Goal: Information Seeking & Learning: Learn about a topic

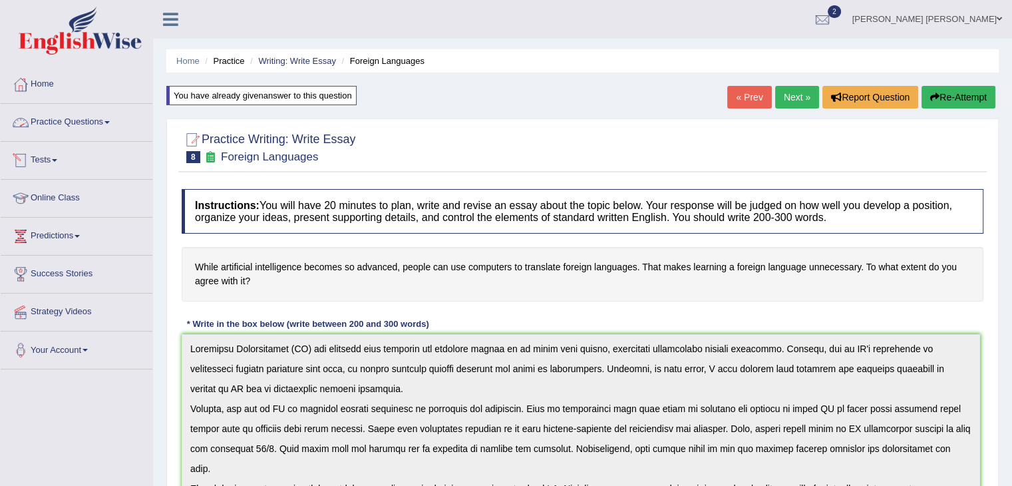
click at [114, 126] on link "Practice Questions" at bounding box center [77, 120] width 152 height 33
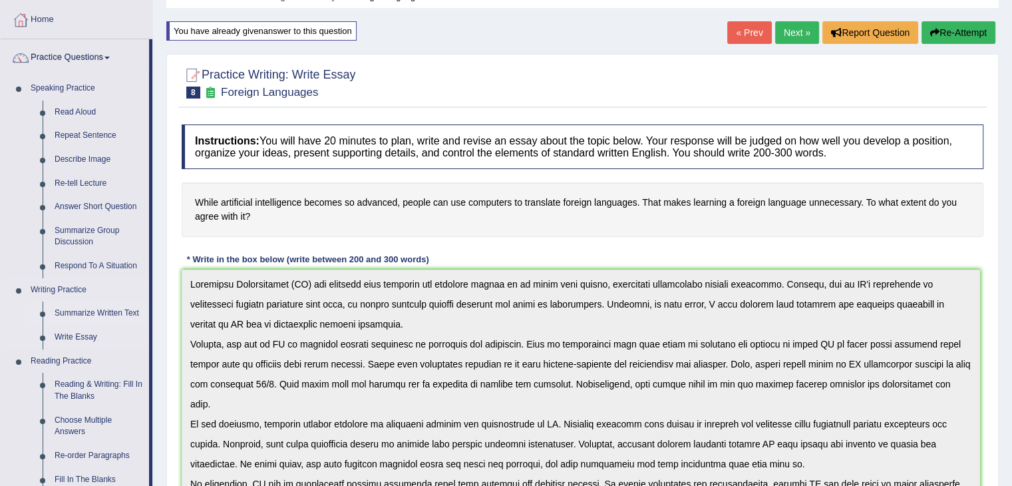
scroll to position [67, 0]
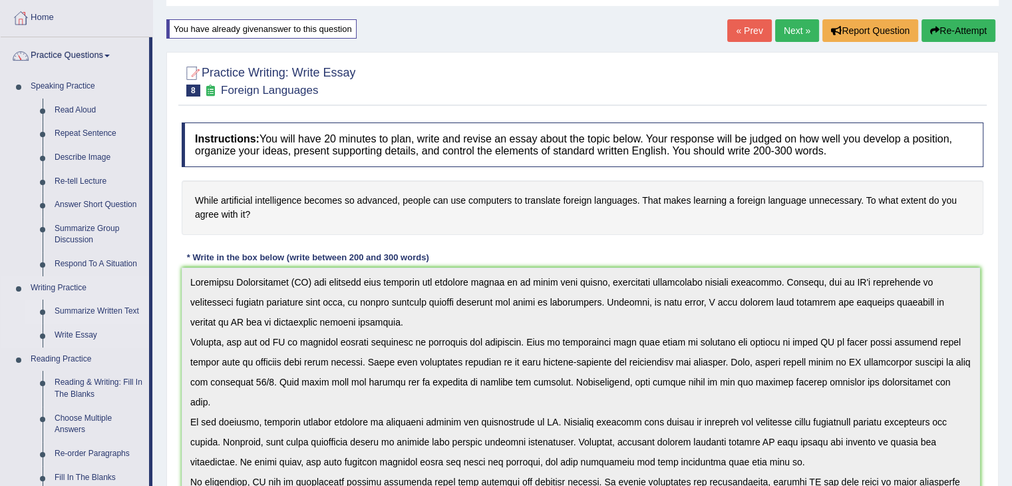
click at [116, 311] on link "Summarize Written Text" at bounding box center [99, 311] width 100 height 24
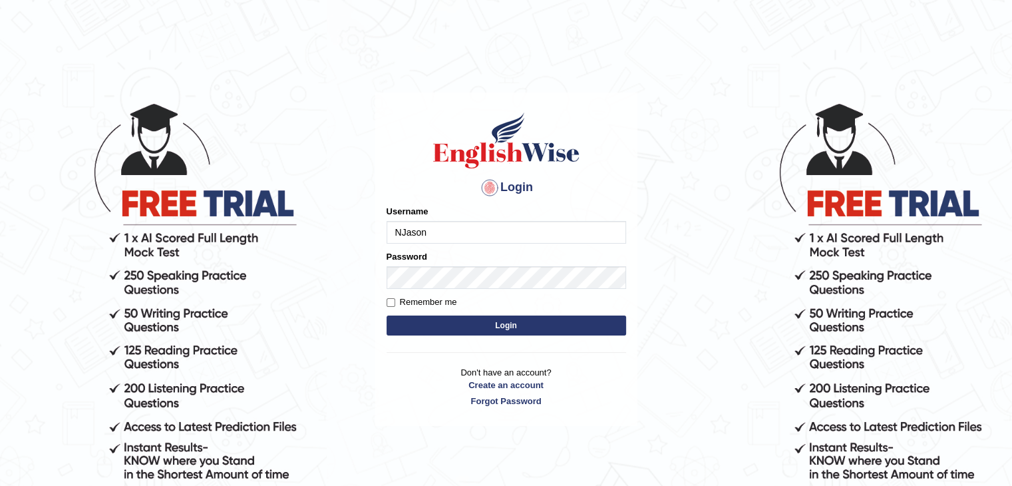
type input "NJason"
click at [511, 320] on button "Login" at bounding box center [506, 325] width 239 height 20
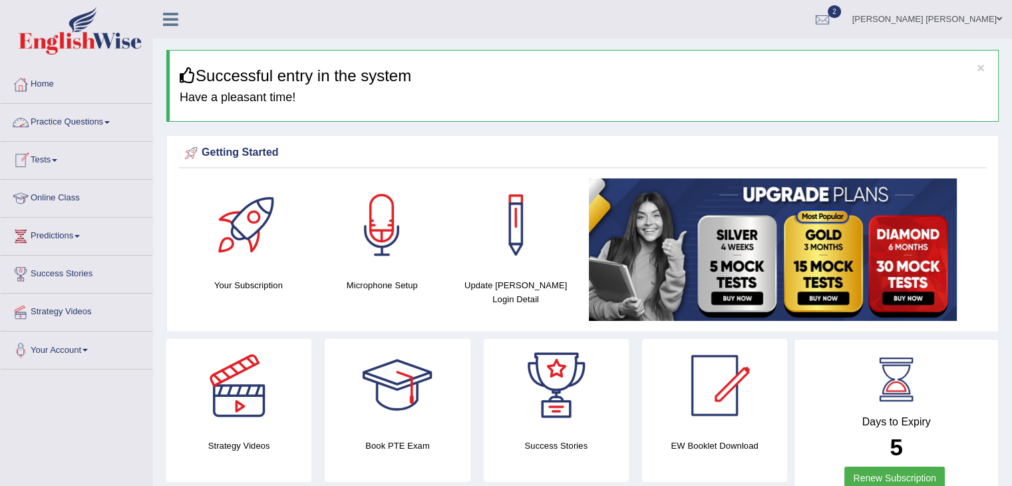
click at [82, 118] on link "Practice Questions" at bounding box center [77, 120] width 152 height 33
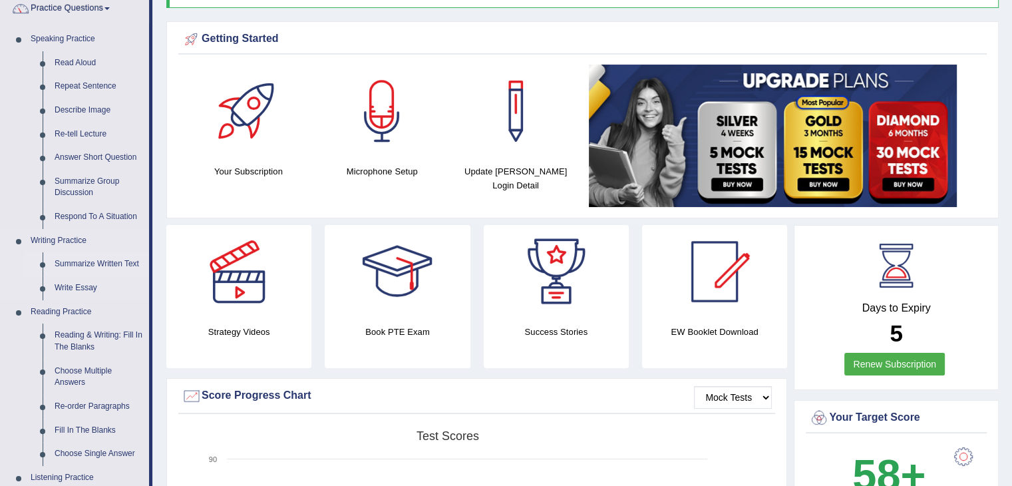
scroll to position [133, 0]
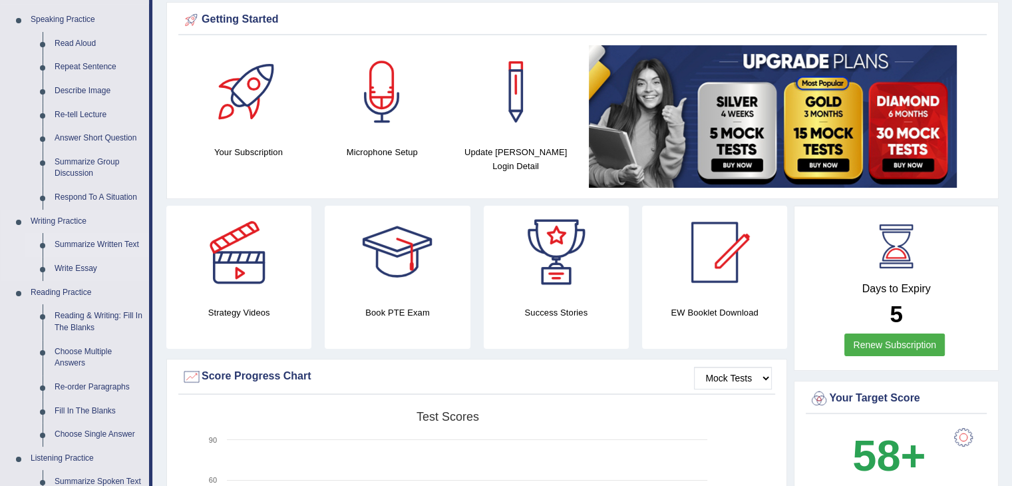
click at [110, 243] on link "Summarize Written Text" at bounding box center [99, 245] width 100 height 24
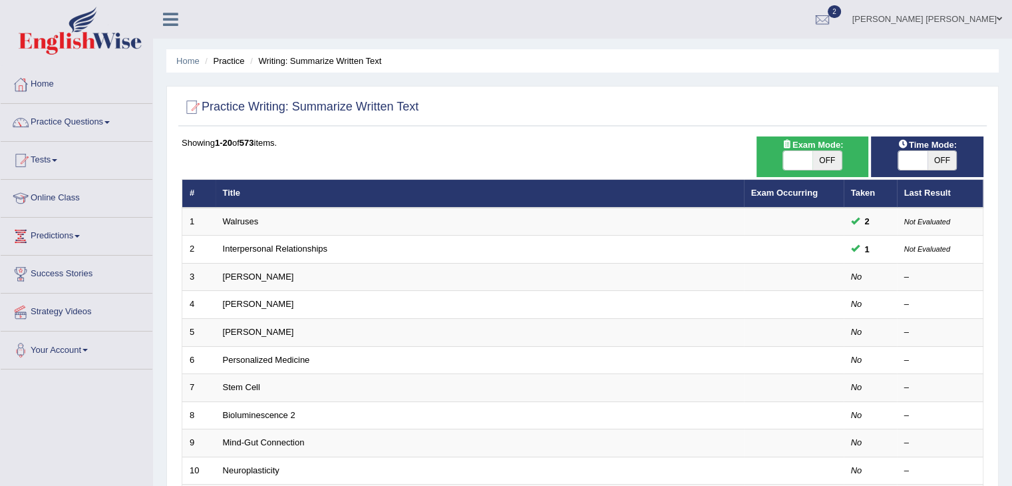
click at [820, 157] on span "OFF" at bounding box center [826, 160] width 29 height 19
checkbox input "true"
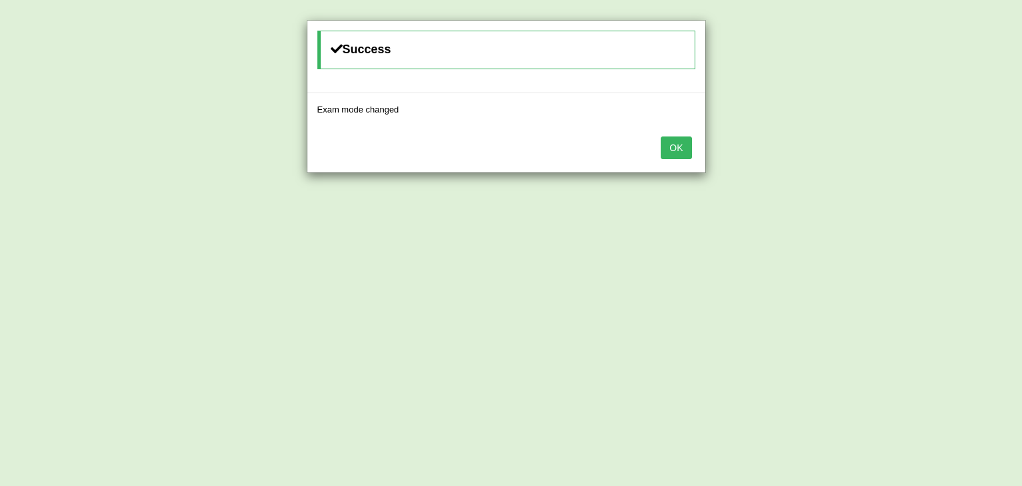
click at [685, 147] on button "OK" at bounding box center [676, 147] width 31 height 23
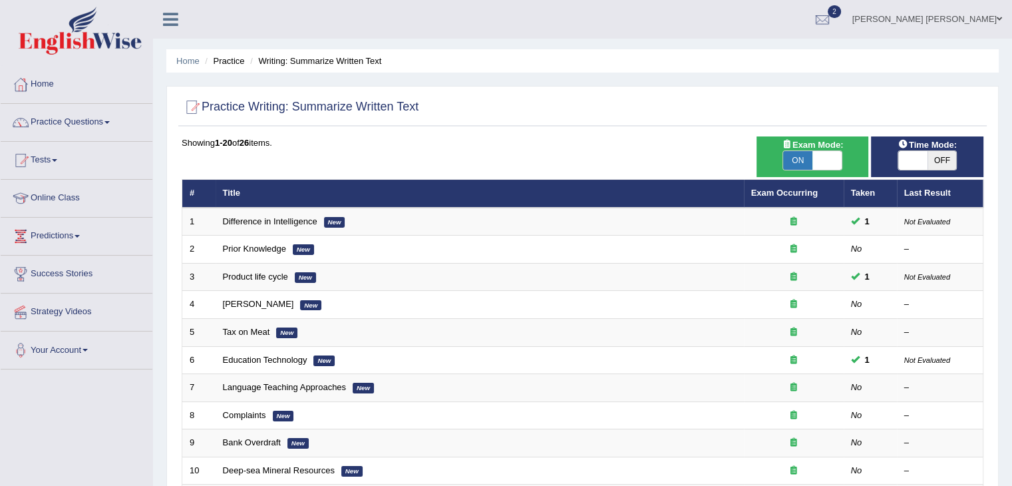
click at [941, 158] on span "OFF" at bounding box center [941, 160] width 29 height 19
checkbox input "true"
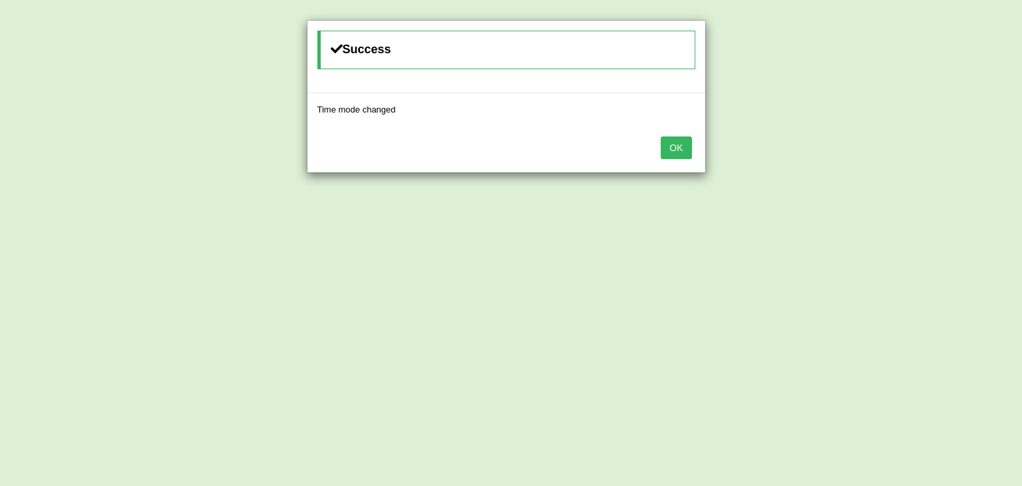
click at [688, 147] on button "OK" at bounding box center [676, 147] width 31 height 23
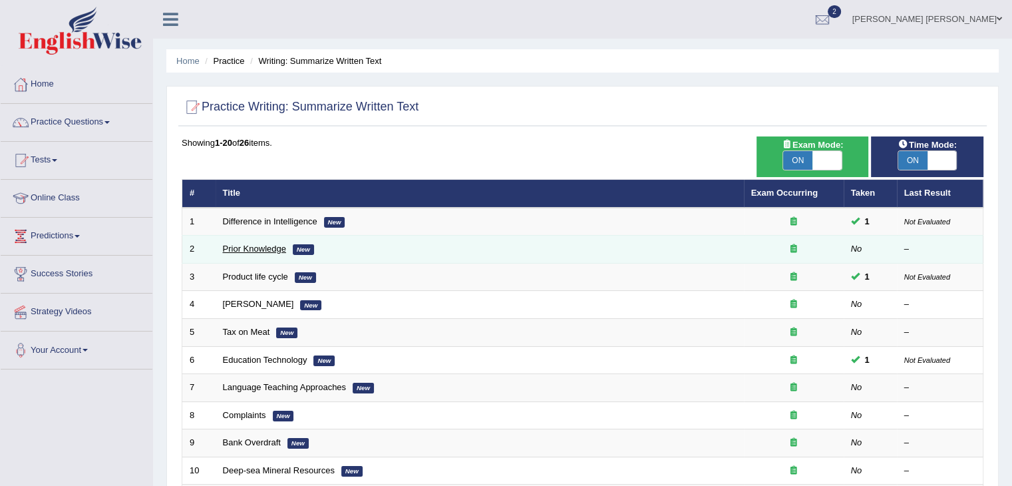
click at [270, 243] on link "Prior Knowledge" at bounding box center [254, 248] width 63 height 10
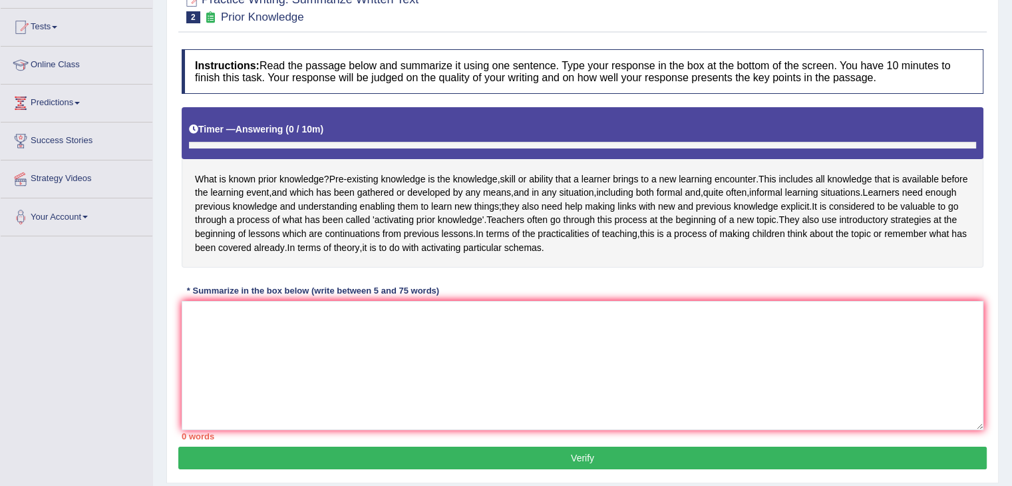
scroll to position [150, 0]
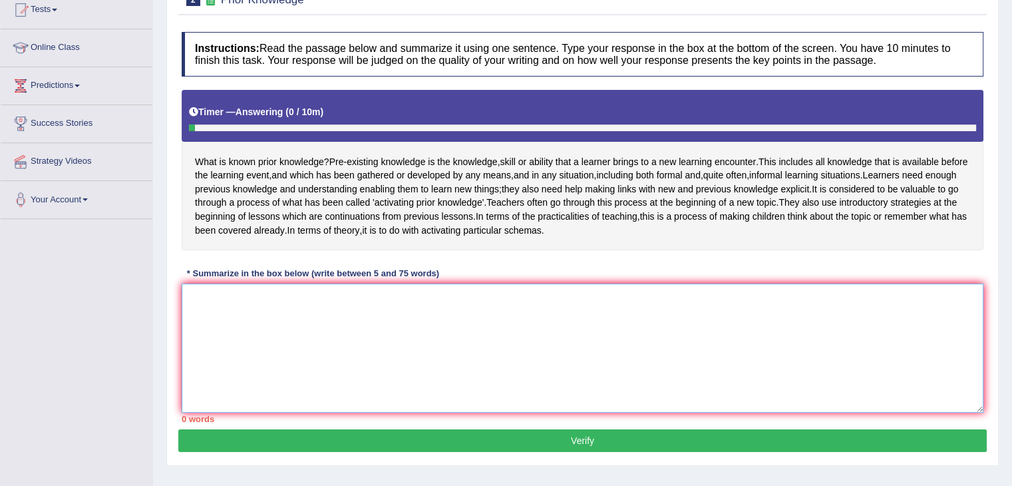
click at [299, 331] on textarea at bounding box center [583, 347] width 802 height 129
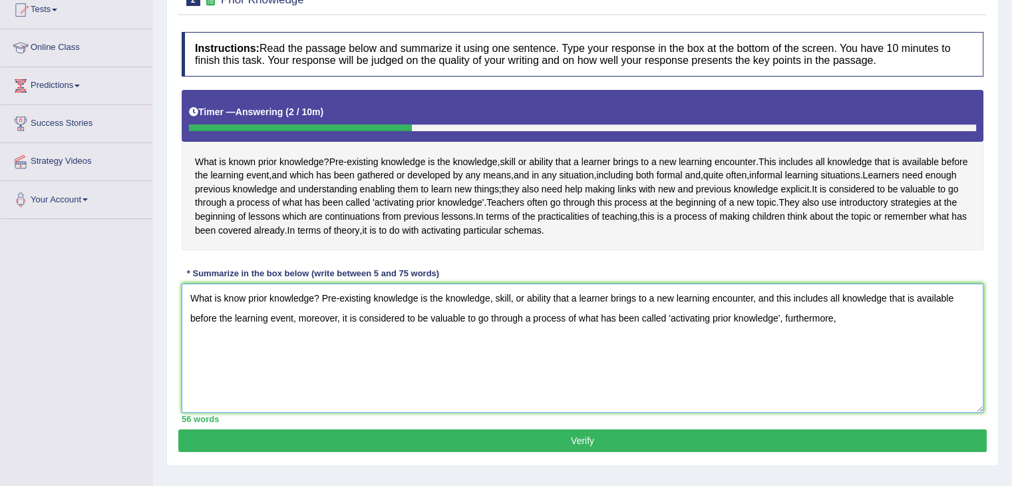
click at [297, 330] on textarea "What is know prior knowledge? Pre-existing knowledge is the knowledge, skill, o…" at bounding box center [583, 347] width 802 height 129
click at [341, 329] on textarea "What is know prior knowledge? Pre-existing knowledge is the knowledge, skill, o…" at bounding box center [583, 347] width 802 height 129
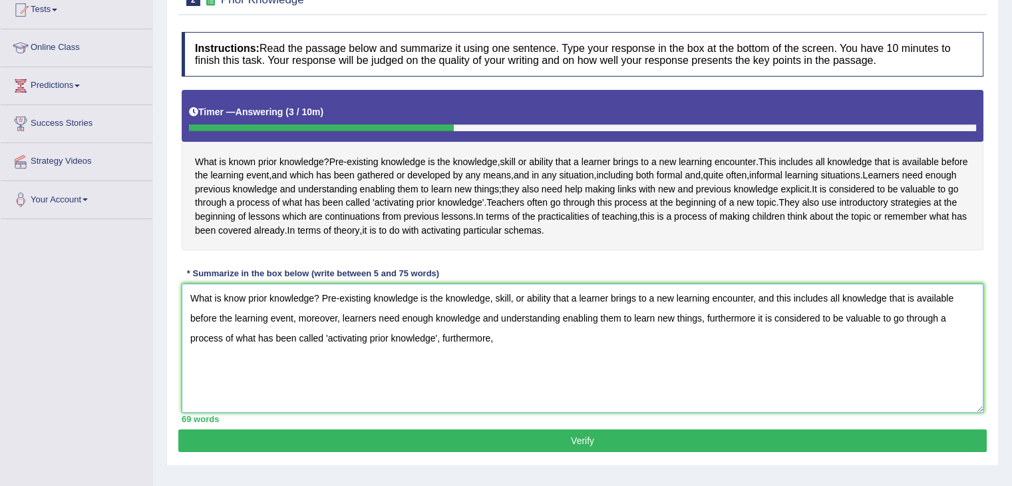
click at [754, 329] on textarea "What is know prior knowledge? Pre-existing knowledge is the knowledge, skill, o…" at bounding box center [583, 347] width 802 height 129
click at [435, 329] on textarea "What is know prior knowledge? Pre-existing knowledge is the knowledge, skill, o…" at bounding box center [583, 347] width 802 height 129
click at [515, 347] on textarea "What is know prior knowledge? Pre-existing knowledge is the knowledge, skill, o…" at bounding box center [583, 347] width 802 height 129
click at [514, 347] on textarea "What is know prior knowledge? Pre-existing knowledge is the knowledge, skill, o…" at bounding box center [583, 347] width 802 height 129
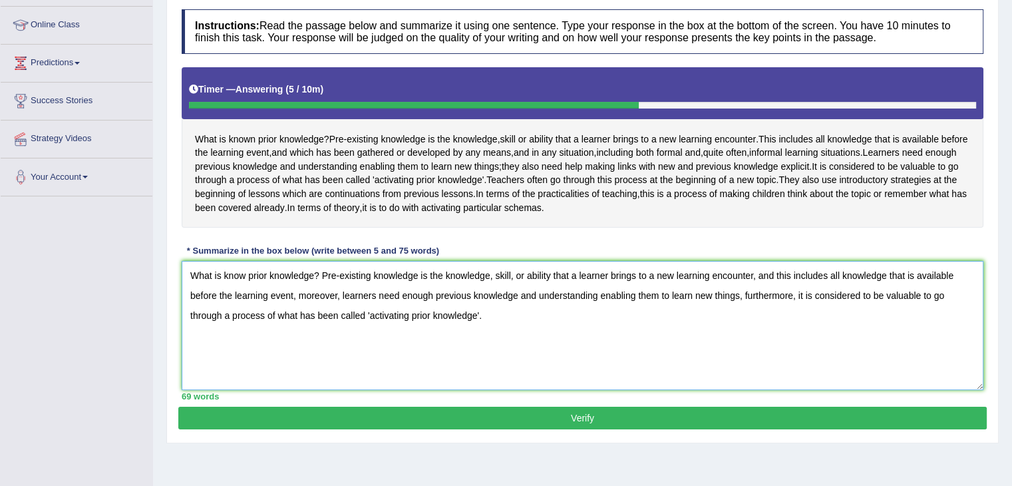
scroll to position [213, 0]
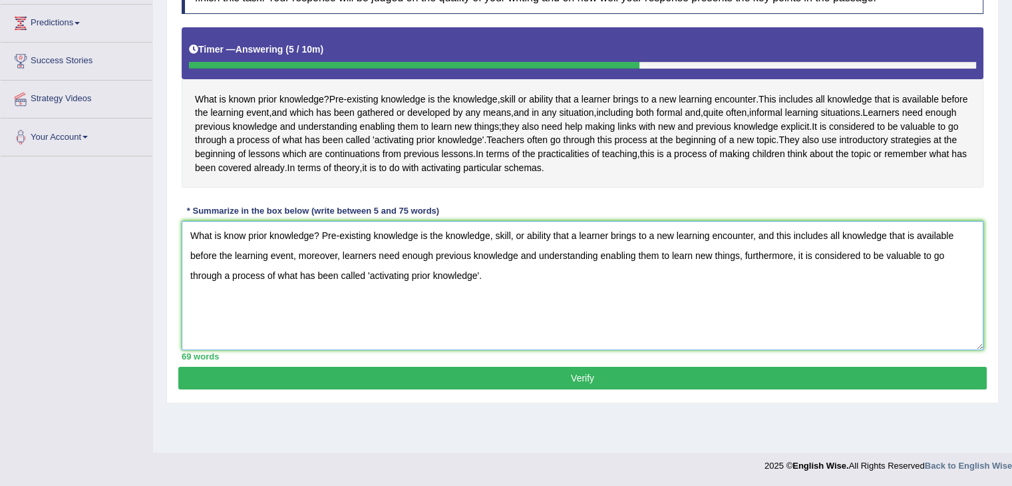
type textarea "What is know prior knowledge? Pre-existing knowledge is the knowledge, skill, o…"
click at [420, 389] on button "Verify" at bounding box center [582, 378] width 808 height 23
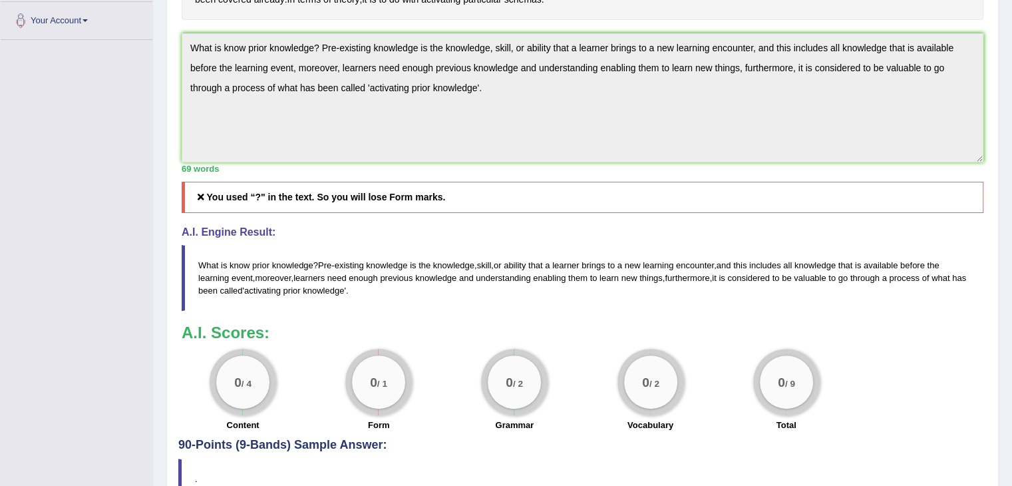
scroll to position [346, 0]
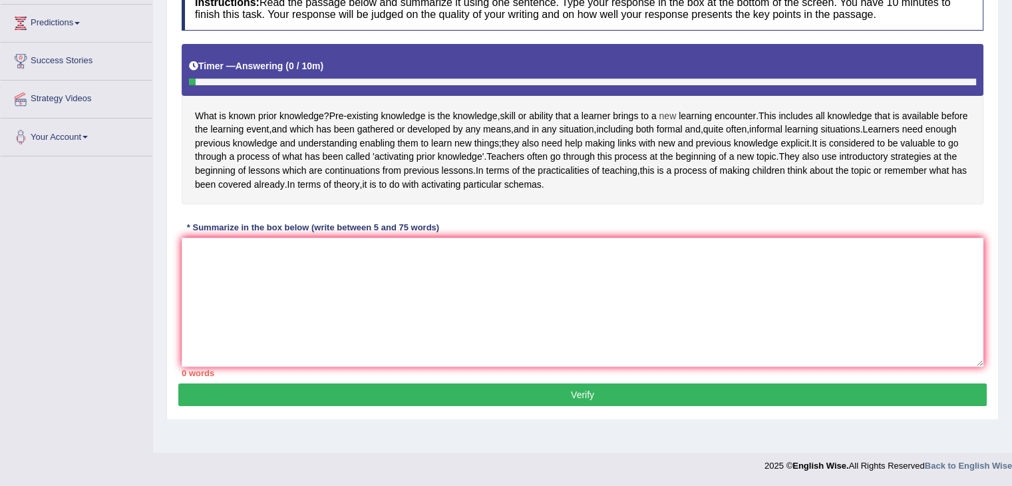
drag, startPoint x: 332, startPoint y: 110, endPoint x: 665, endPoint y: 115, distance: 333.3
click at [712, 114] on div "What is known prior knowledge ? Pre - existing knowledge is the knowledge , ski…" at bounding box center [583, 124] width 802 height 160
type textarea "W"
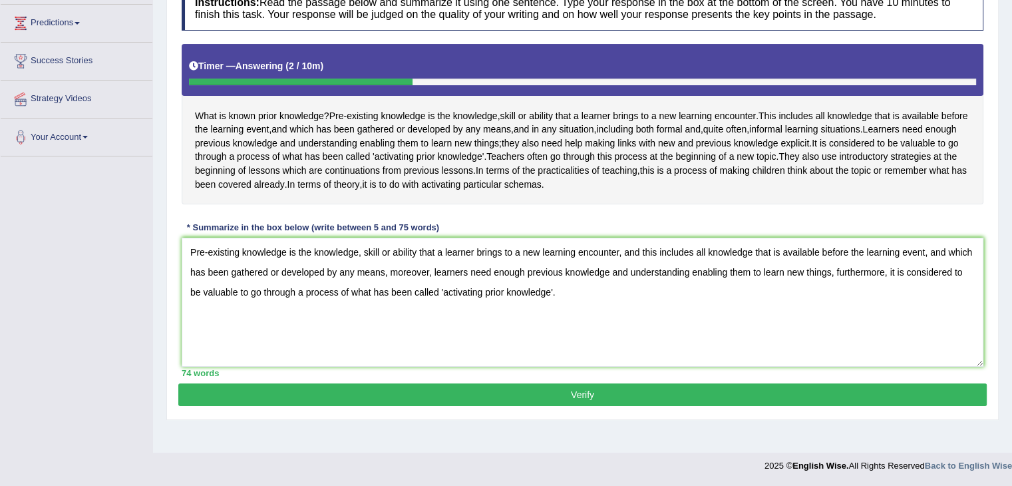
type textarea "Pre-existing knowledge is the knowledge, skill or ability that a learner brings…"
click at [469, 405] on button "Verify" at bounding box center [582, 394] width 808 height 23
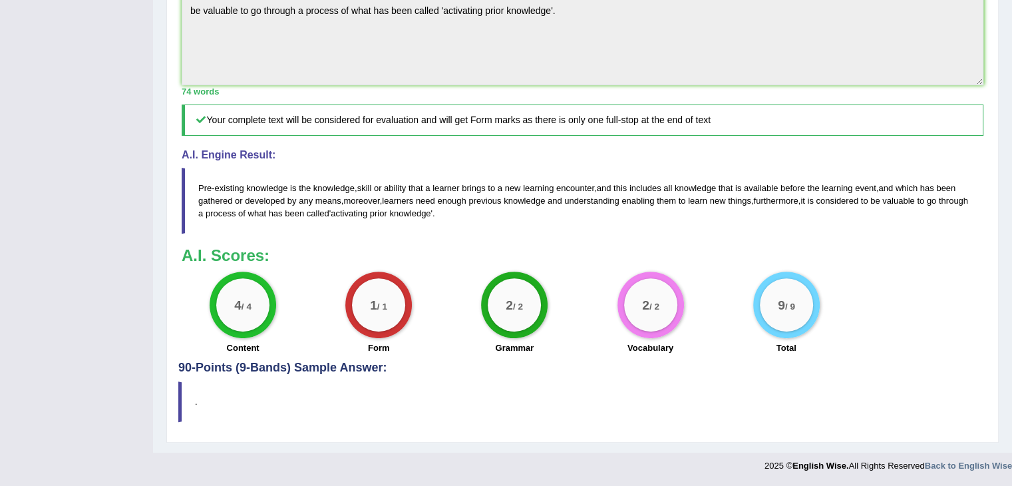
scroll to position [26, 0]
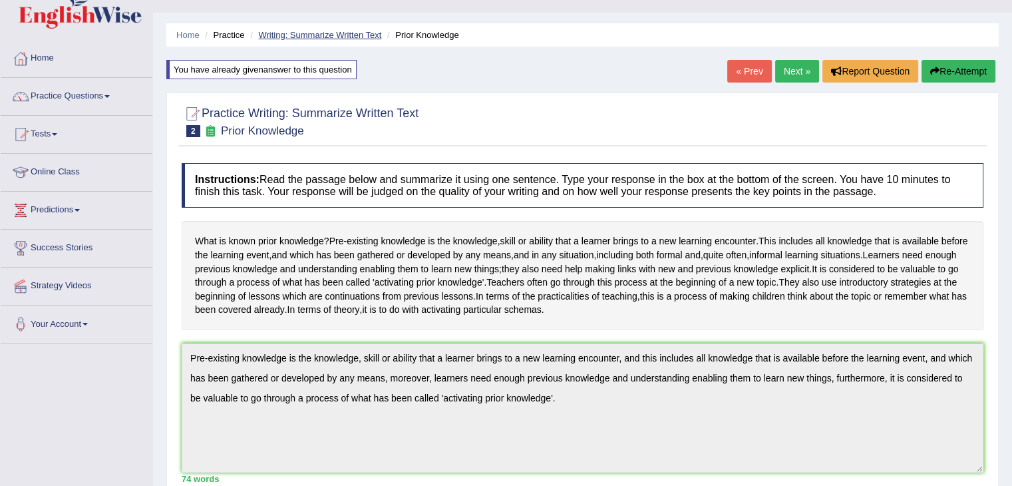
click at [336, 31] on link "Writing: Summarize Written Text" at bounding box center [319, 35] width 123 height 10
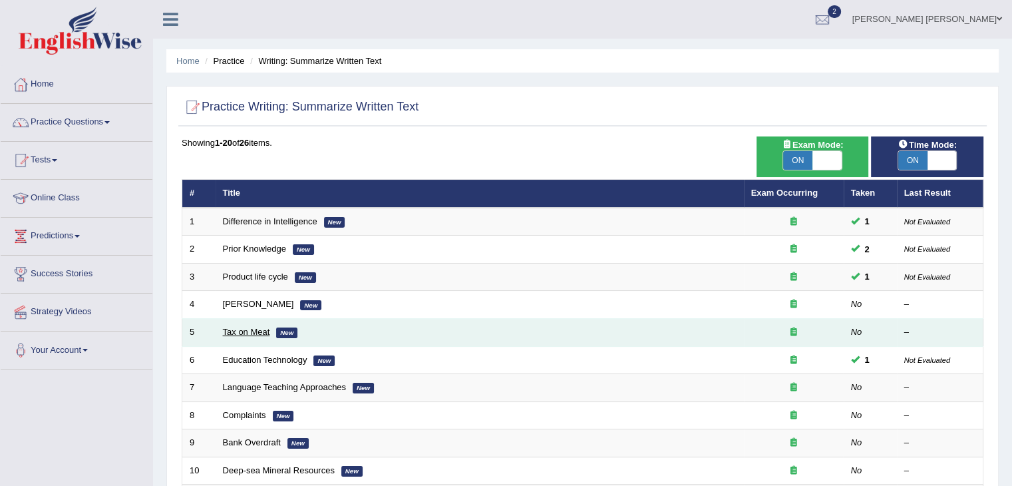
click at [254, 331] on link "Tax on Meat" at bounding box center [246, 332] width 47 height 10
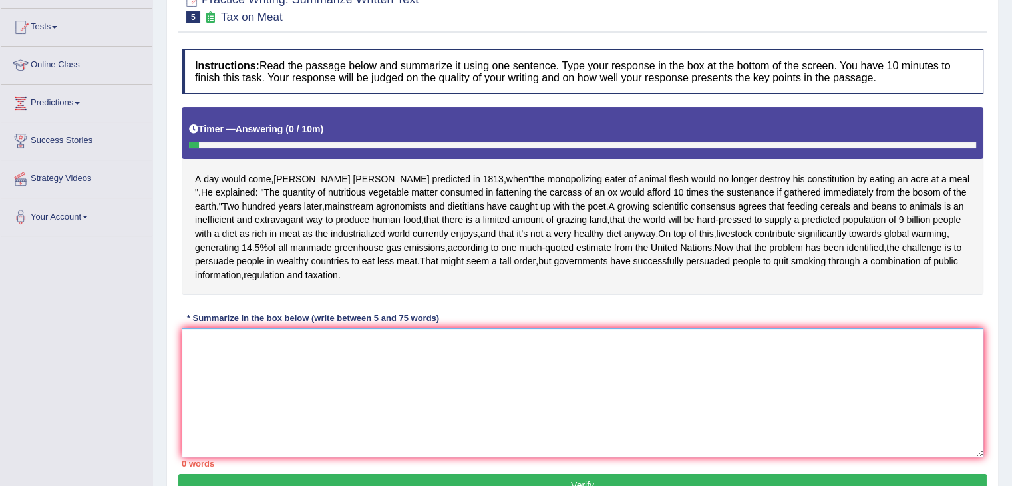
click at [311, 353] on textarea at bounding box center [583, 392] width 802 height 129
type textarea "{"
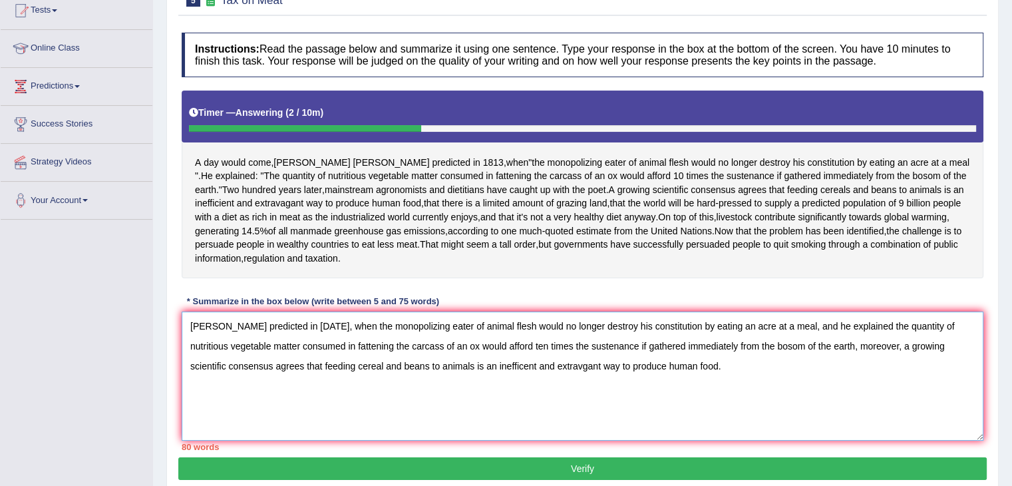
scroll to position [146, 0]
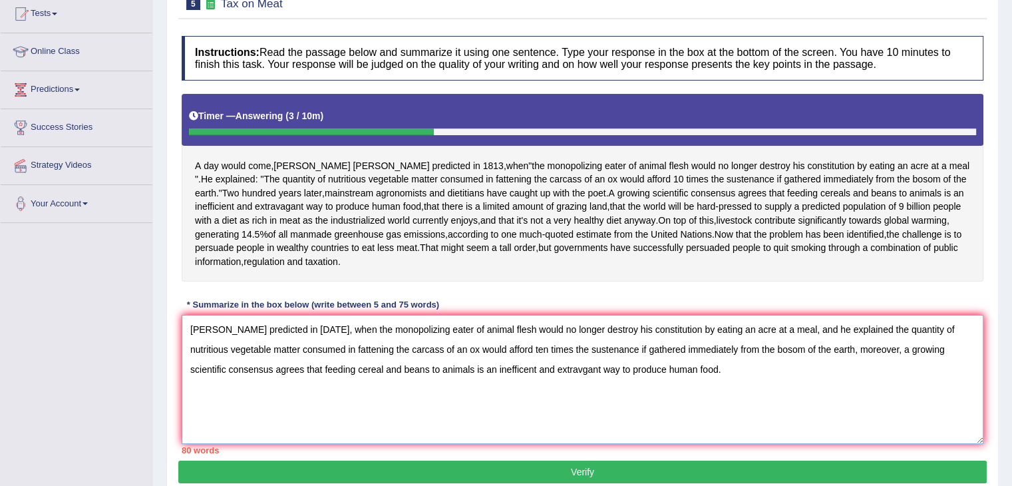
drag, startPoint x: 325, startPoint y: 325, endPoint x: 790, endPoint y: 311, distance: 465.2
click at [790, 311] on div "Instructions: Read the passage below and summarize it using one sentence. Type …" at bounding box center [582, 244] width 808 height 431
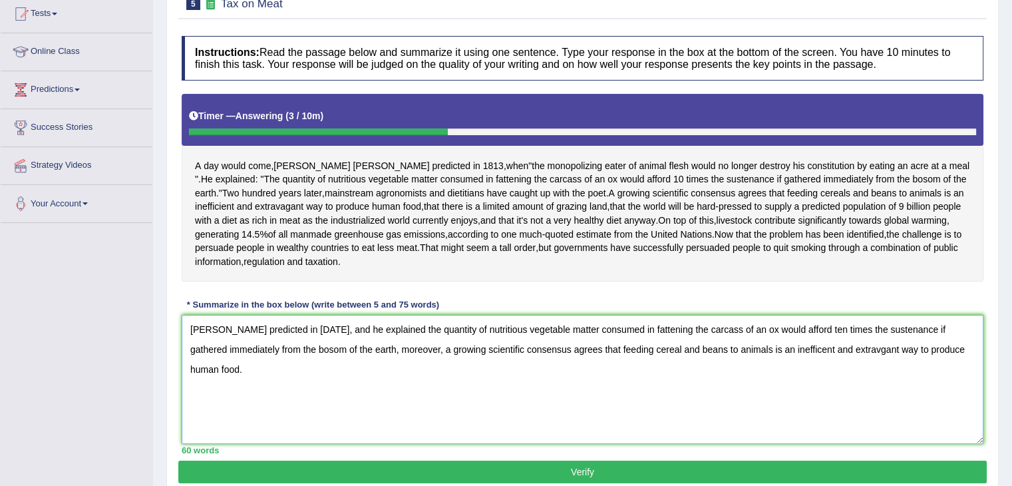
click at [790, 360] on textarea "Percy Shelley predicted in 1813, and he explained the quantity of nutritious ve…" at bounding box center [583, 379] width 802 height 129
click at [842, 344] on textarea "Percy Shelley predicted in 1813, and he explained the quantity of nutritious ve…" at bounding box center [583, 379] width 802 height 129
click at [330, 369] on textarea "Percy Shelley predicted in 1813, and he explained the quantity of nutritious ve…" at bounding box center [583, 379] width 802 height 129
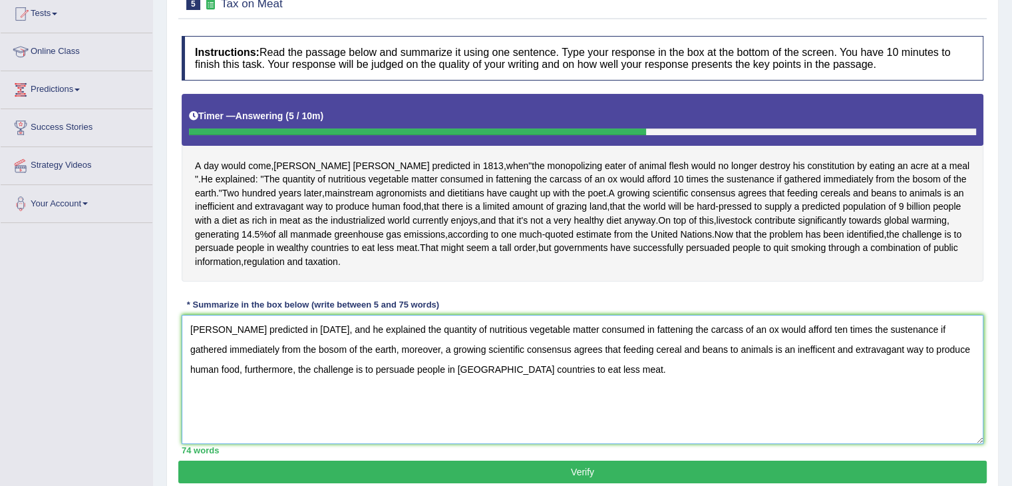
click at [442, 362] on textarea "Percy Shelley predicted in 1813, and he explained the quantity of nutritious ve…" at bounding box center [583, 379] width 802 height 129
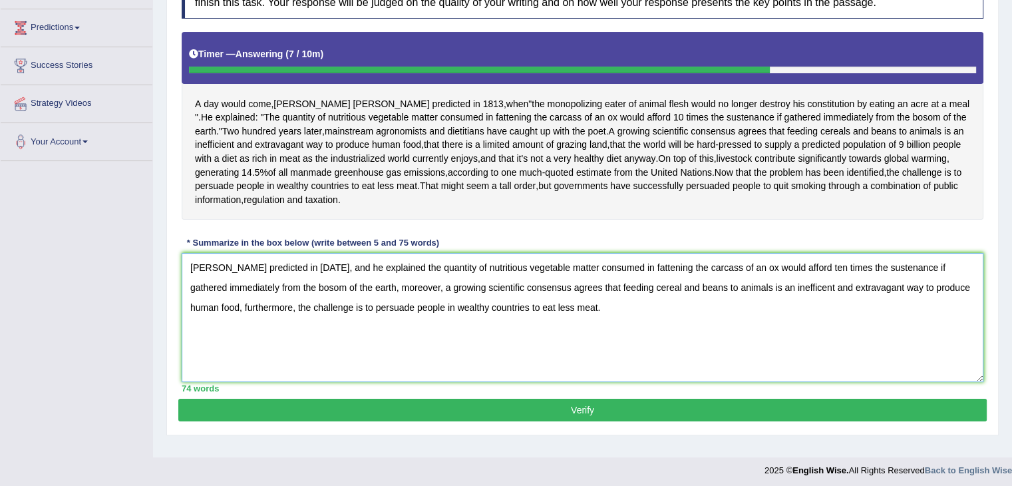
scroll to position [213, 0]
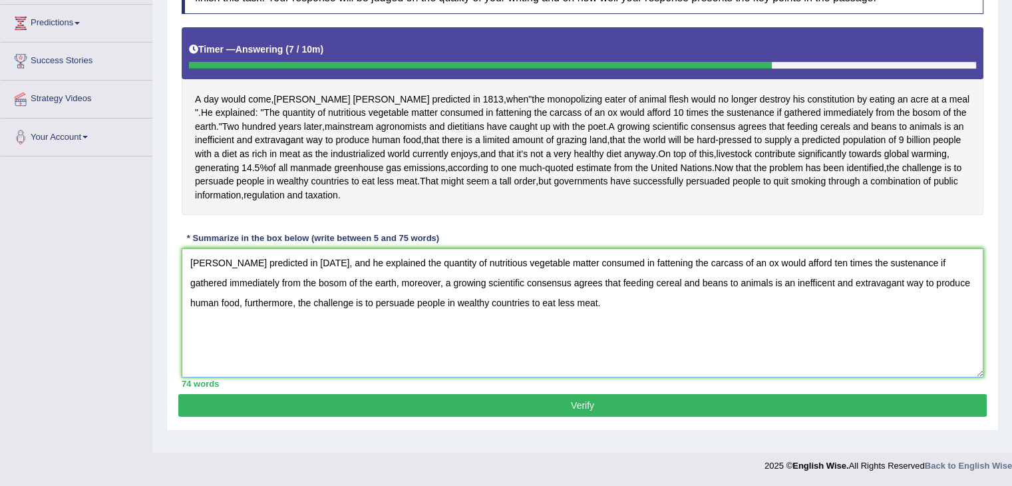
type textarea "Percy Shelley predicted in 1813, and he explained the quantity of nutritious ve…"
click at [409, 400] on button "Verify" at bounding box center [582, 405] width 808 height 23
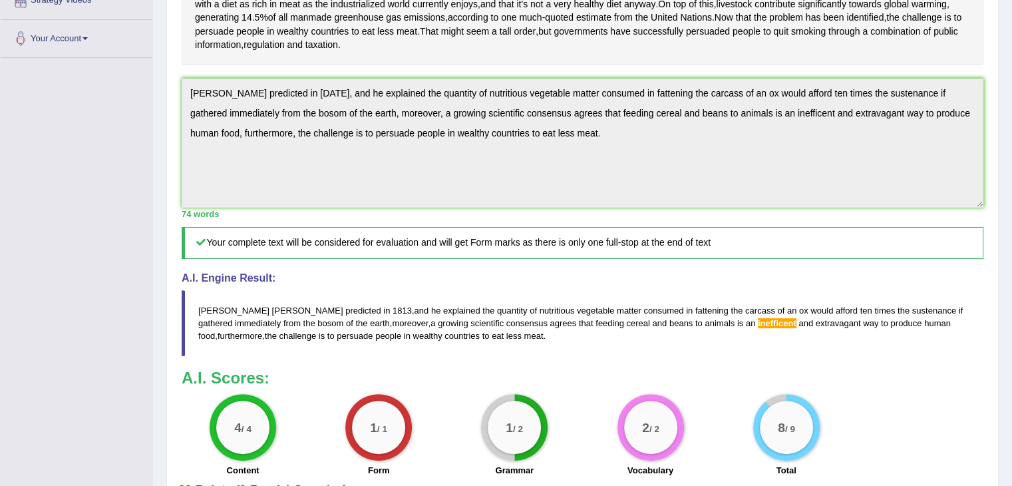
scroll to position [0, 0]
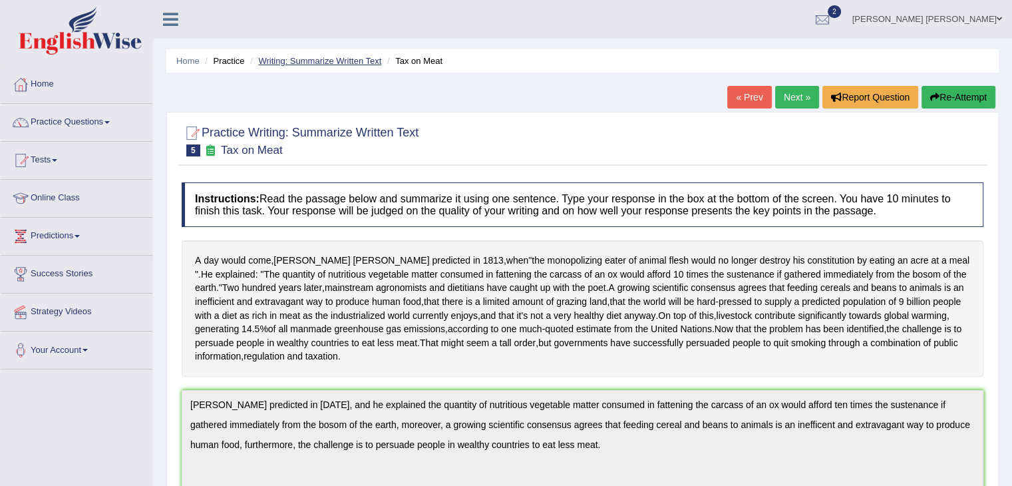
click at [353, 58] on link "Writing: Summarize Written Text" at bounding box center [319, 61] width 123 height 10
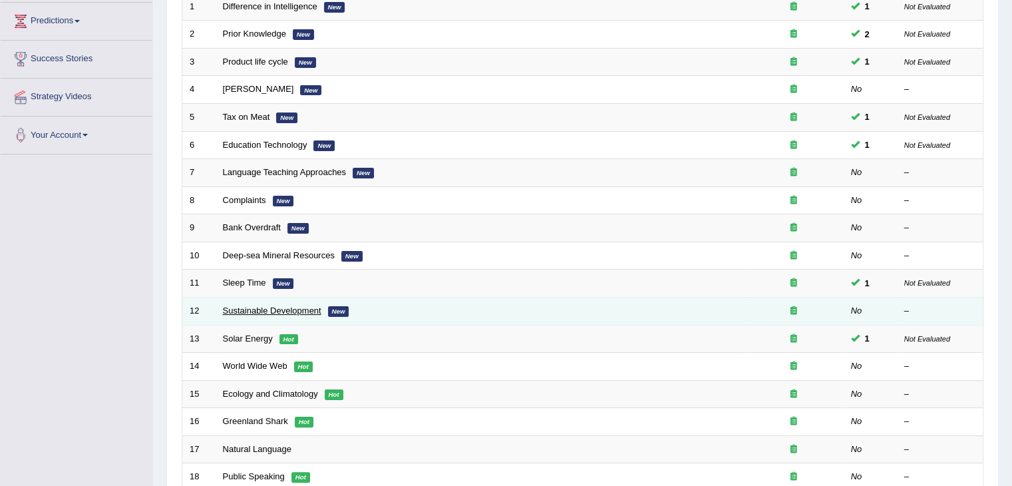
scroll to position [266, 0]
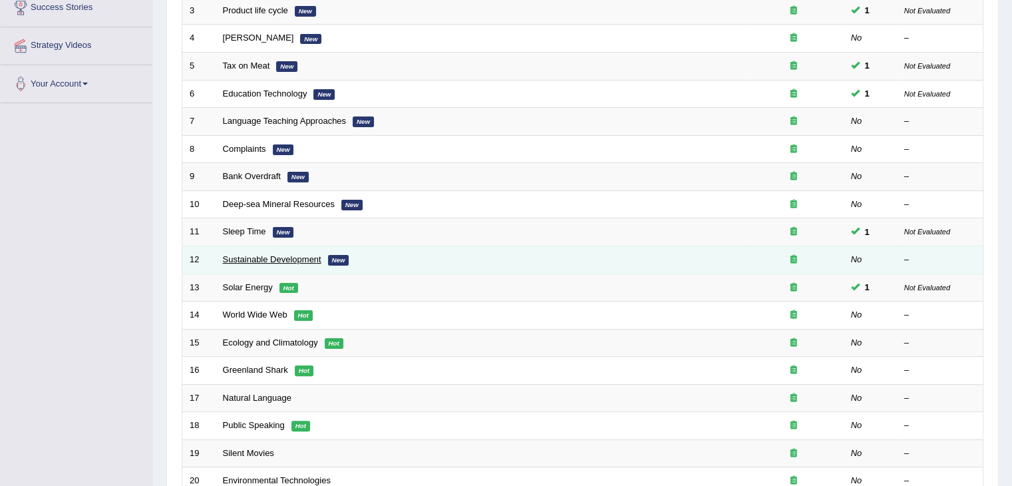
click at [248, 255] on link "Sustainable Development" at bounding box center [272, 259] width 98 height 10
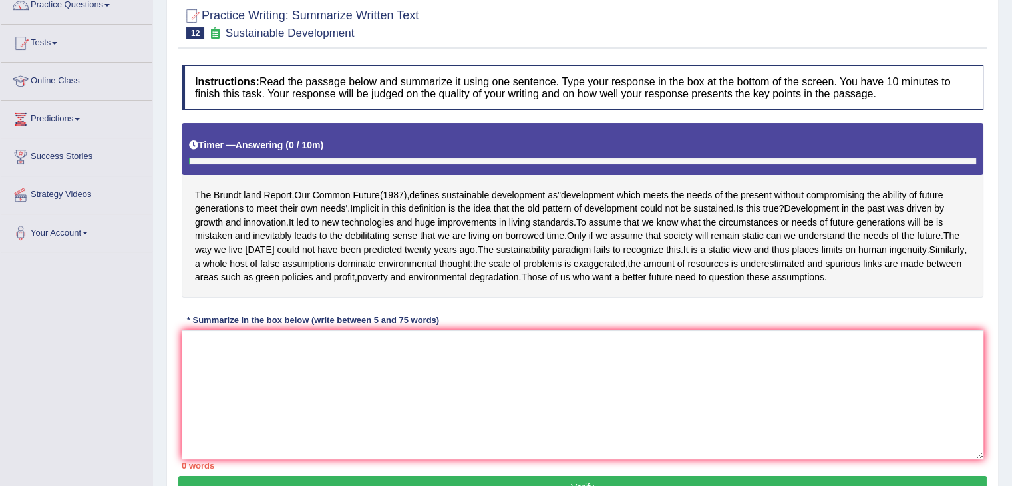
scroll to position [133, 0]
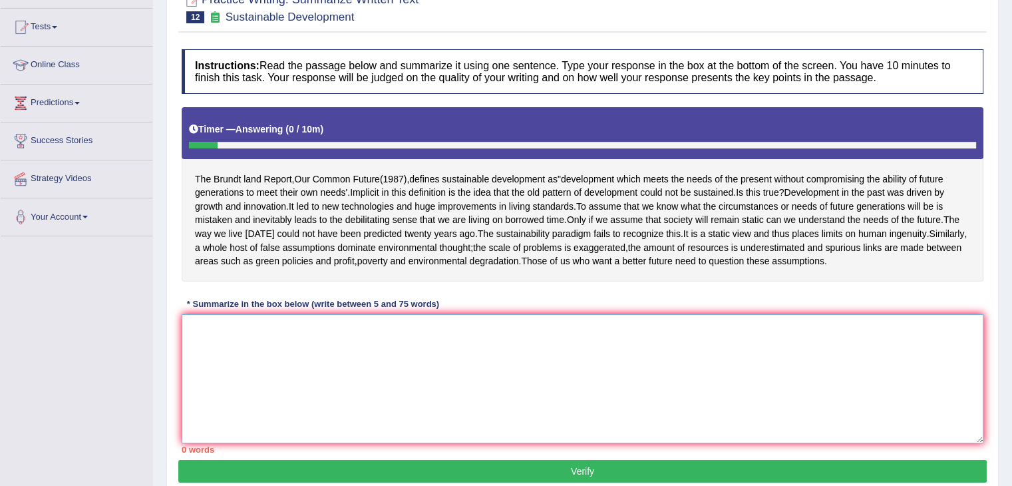
click at [297, 372] on textarea at bounding box center [583, 378] width 802 height 129
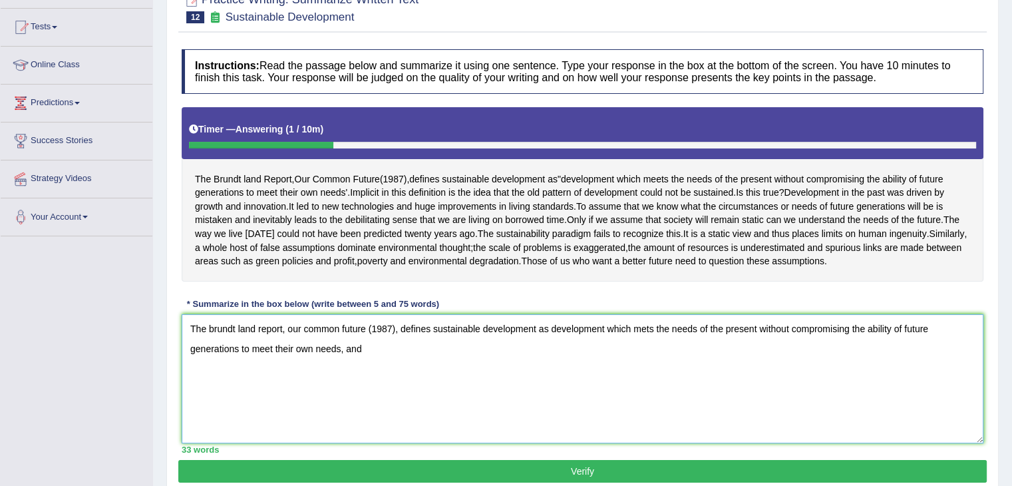
click at [644, 355] on textarea "The brundt land report, our common future (1987), defines sustainable developme…" at bounding box center [583, 378] width 802 height 129
click at [434, 374] on textarea "The brundt land report, our common future (1987), defines sustainable developme…" at bounding box center [583, 378] width 802 height 129
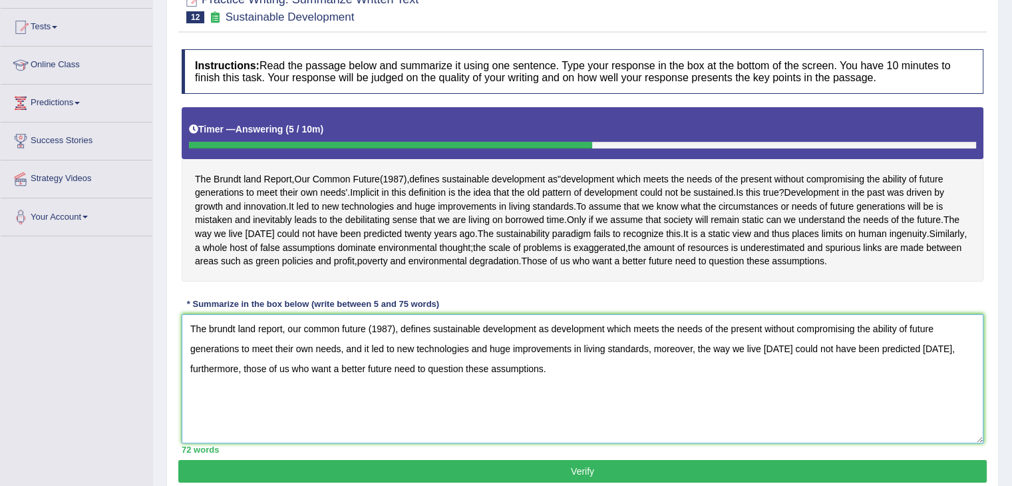
click at [671, 378] on textarea "The brundt land report, our common future (1987), defines sustainable developme…" at bounding box center [583, 378] width 802 height 129
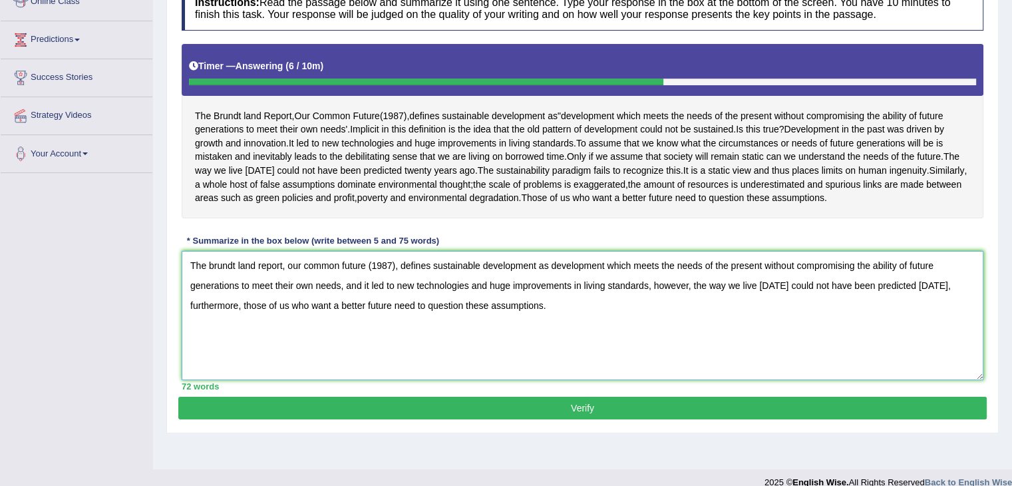
scroll to position [200, 0]
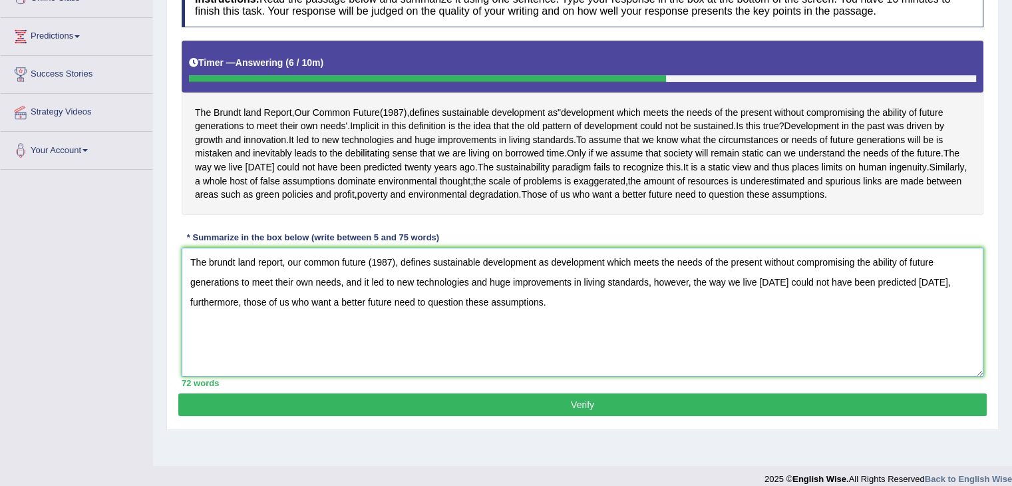
type textarea "The brundt land report, our common future (1987), defines sustainable developme…"
click at [666, 416] on button "Verify" at bounding box center [582, 404] width 808 height 23
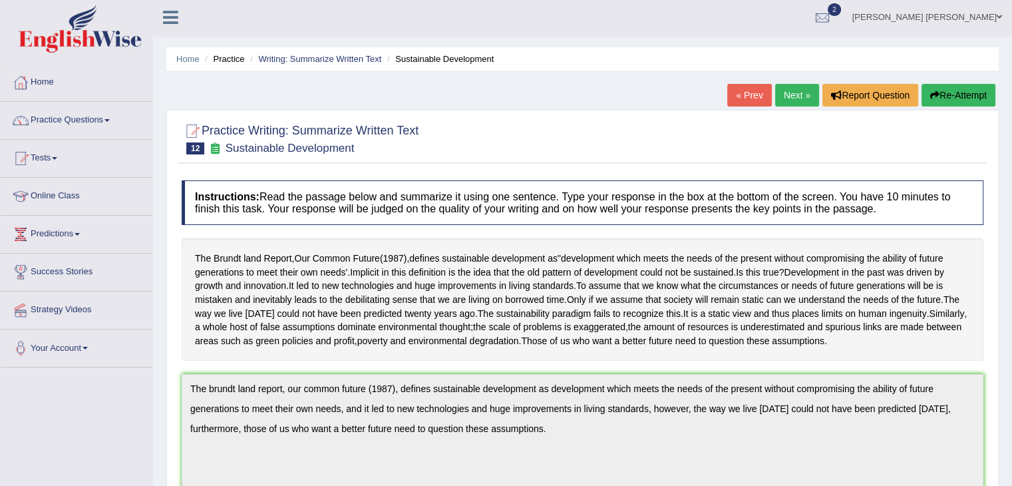
scroll to position [0, 0]
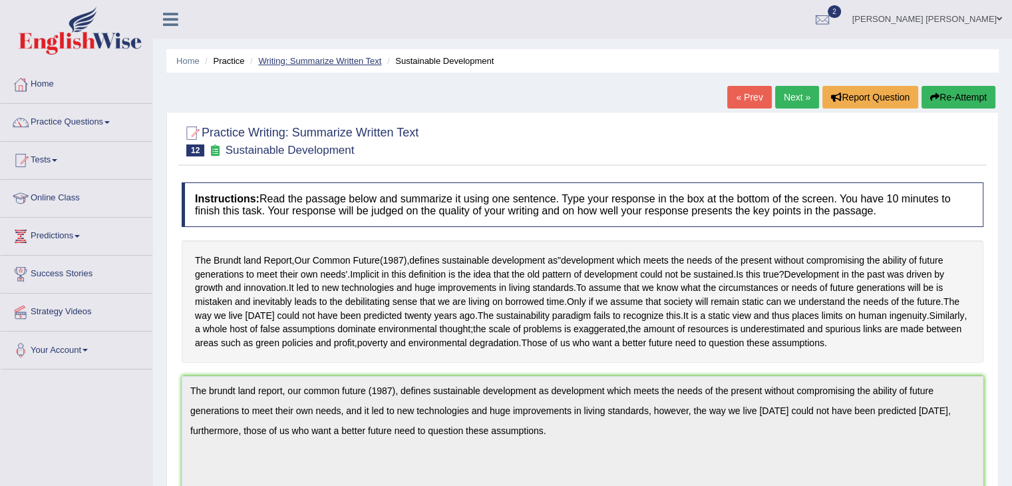
click at [349, 61] on link "Writing: Summarize Written Text" at bounding box center [319, 61] width 123 height 10
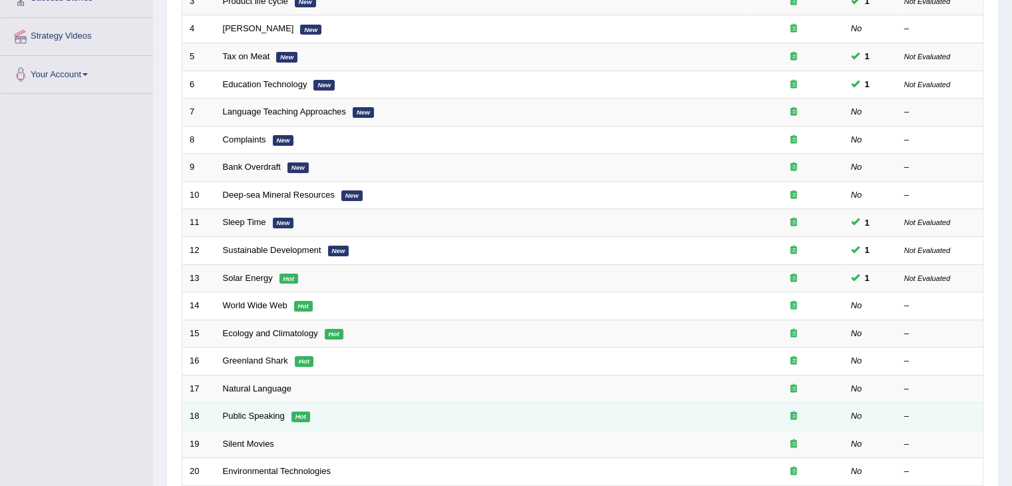
scroll to position [333, 0]
